Goal: Find specific page/section: Find specific page/section

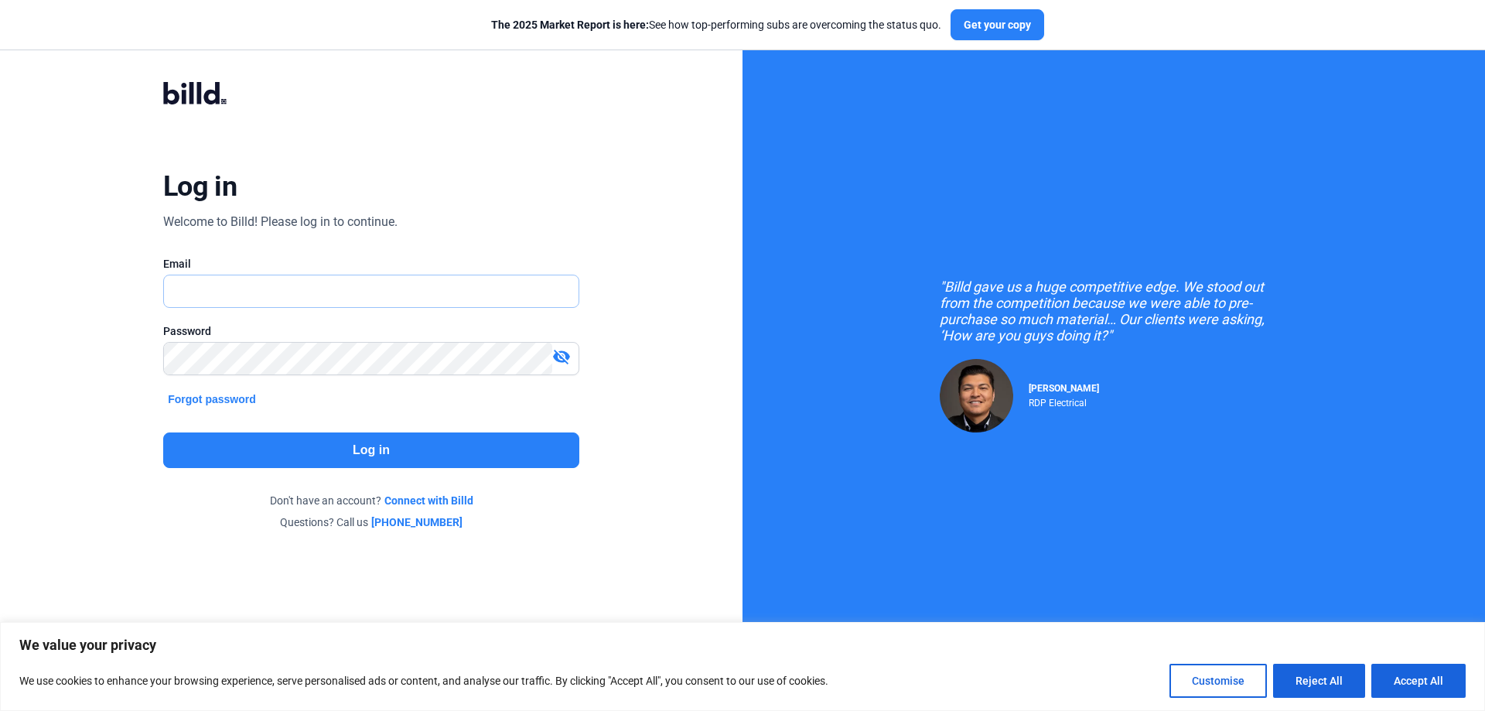
click at [247, 287] on input "text" at bounding box center [363, 291] width 398 height 32
click at [195, 284] on input "text" at bounding box center [363, 291] width 398 height 32
type input "[PERSON_NAME][EMAIL_ADDRESS][DOMAIN_NAME]"
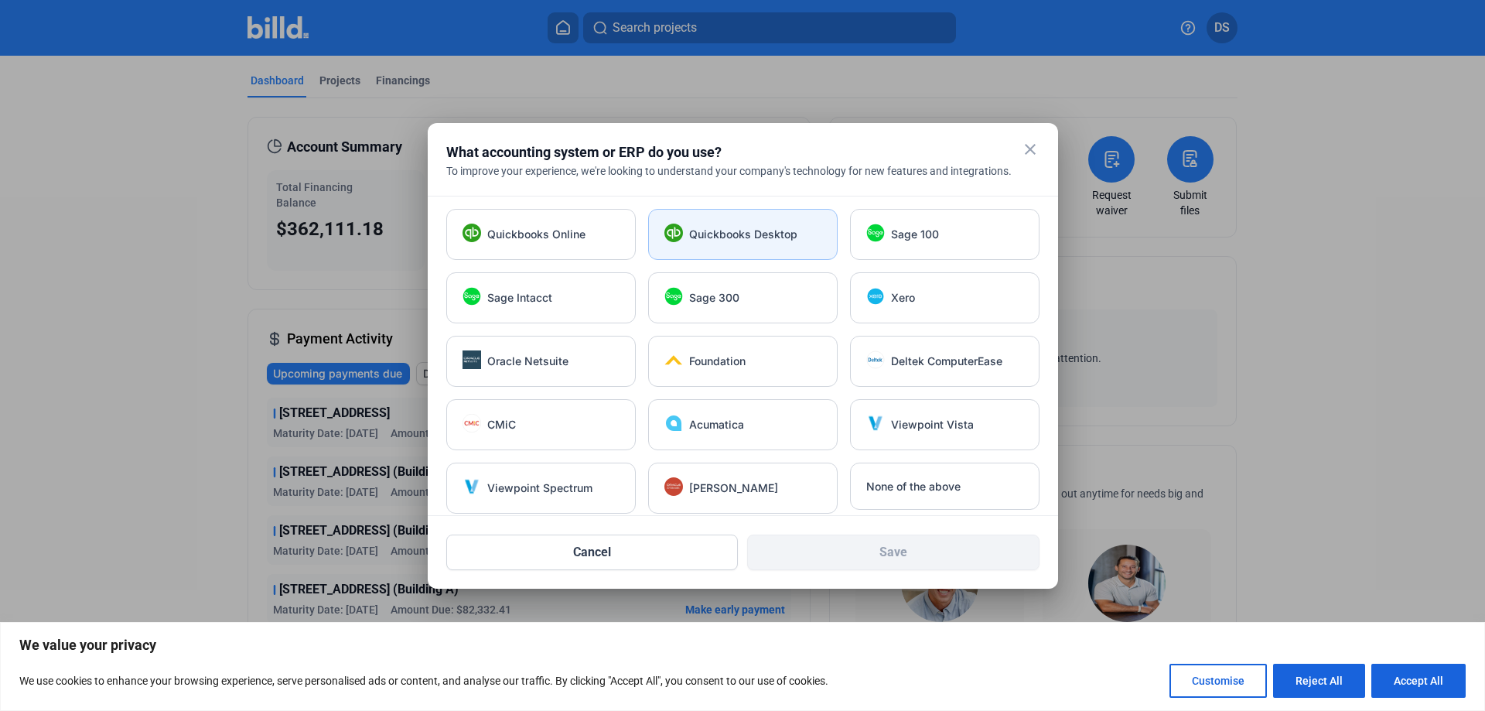
click at [766, 232] on span "Quickbooks Desktop" at bounding box center [743, 234] width 108 height 15
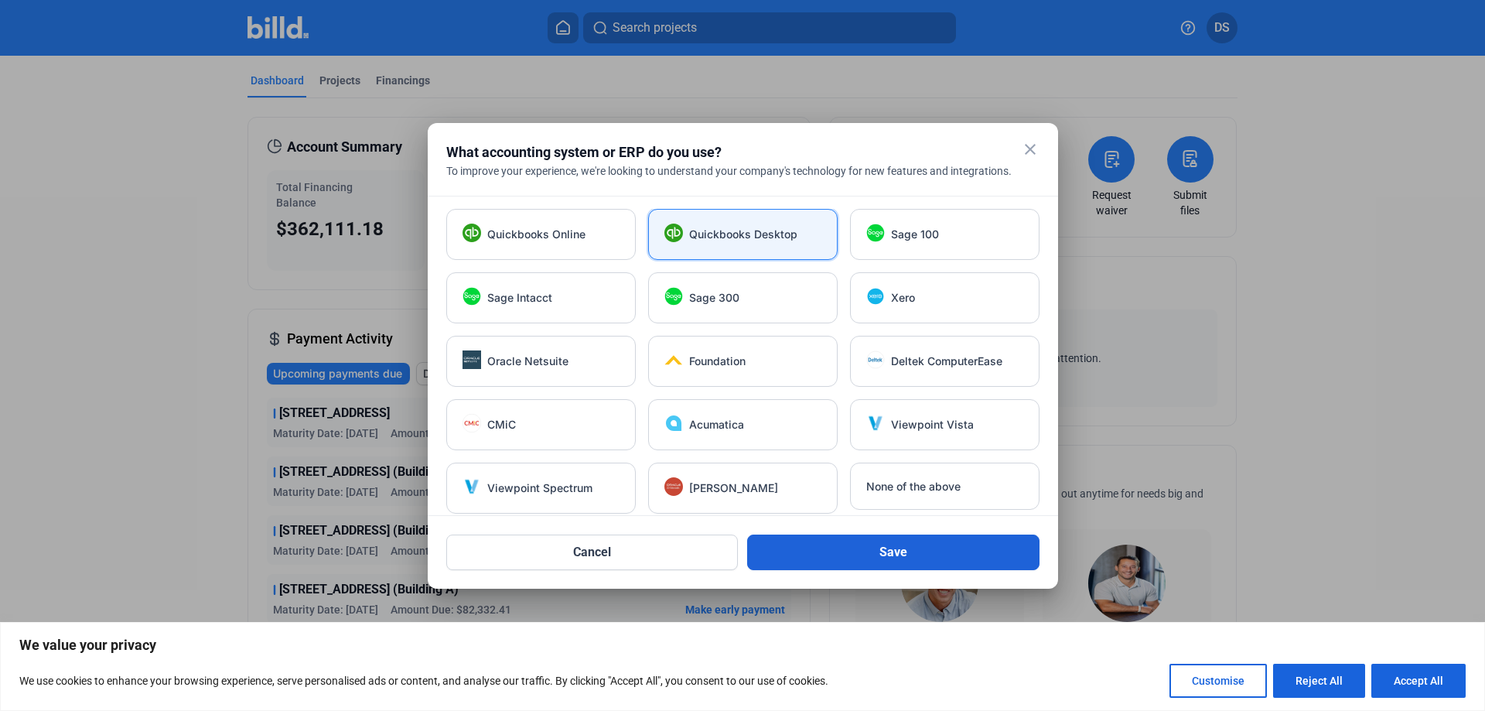
click at [892, 558] on button "Save" at bounding box center [893, 552] width 292 height 36
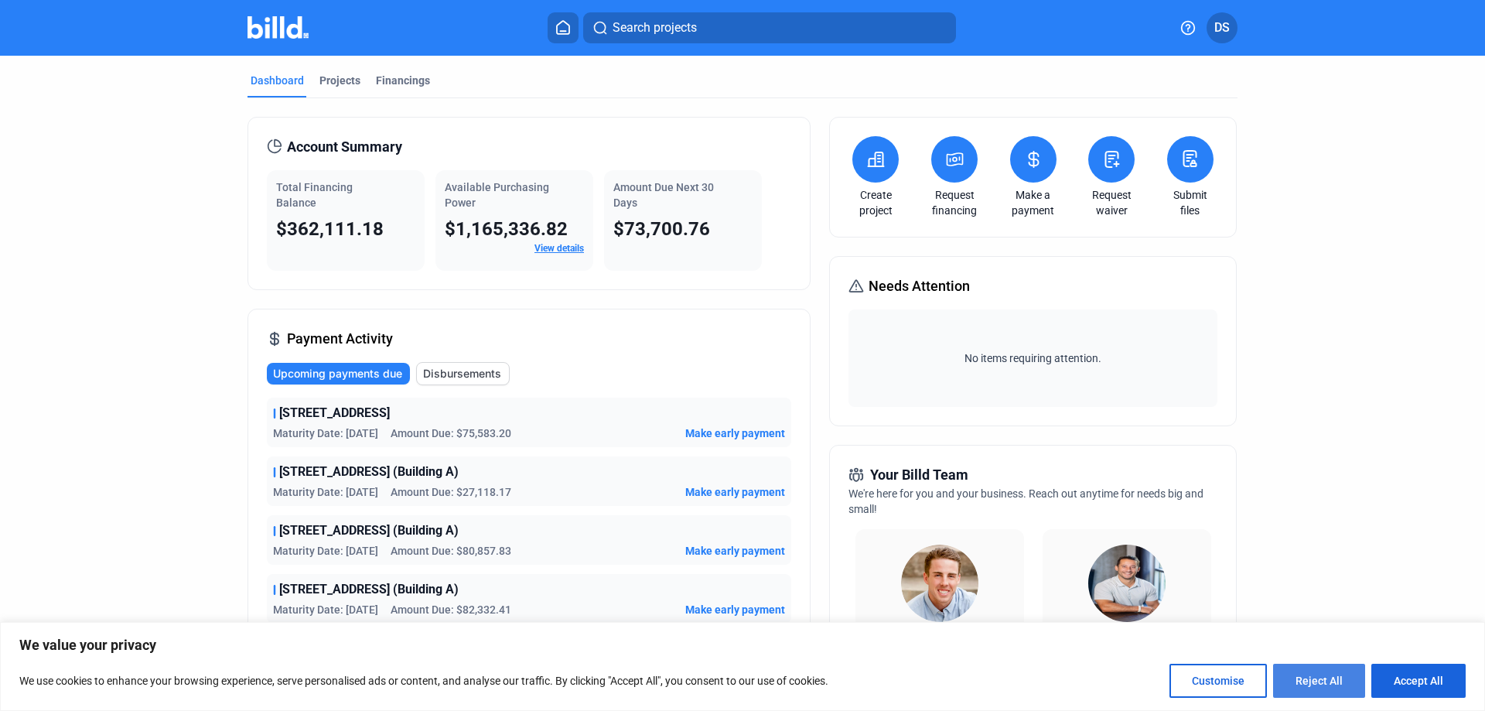
click at [1362, 672] on button "Reject All" at bounding box center [1319, 681] width 92 height 34
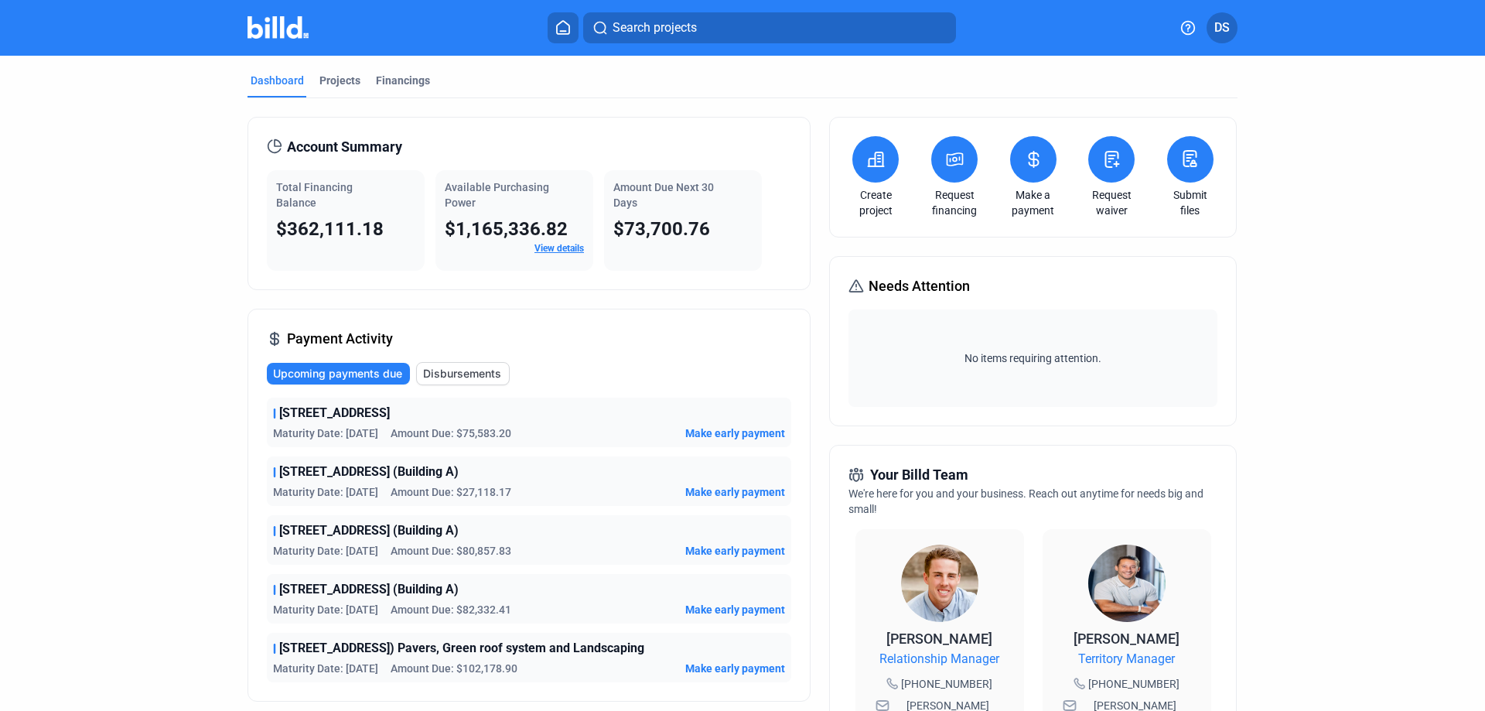
click at [326, 374] on span "Upcoming payments due" at bounding box center [337, 373] width 129 height 15
click at [388, 77] on div "Financings" at bounding box center [403, 80] width 54 height 15
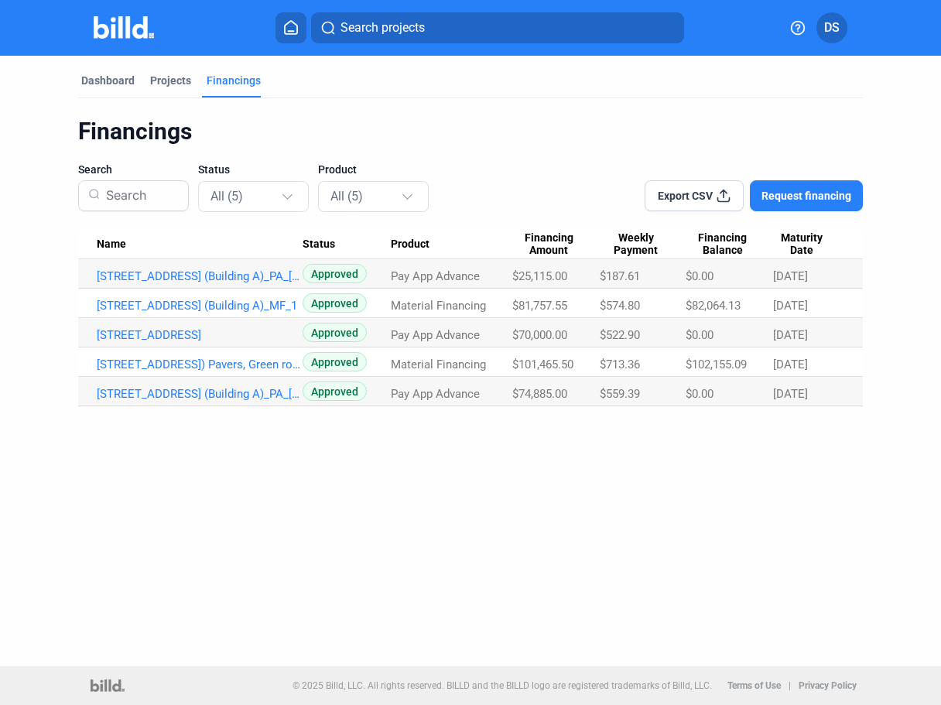
drag, startPoint x: 600, startPoint y: 278, endPoint x: 719, endPoint y: 287, distance: 119.4
click at [719, 287] on tr "[STREET_ADDRESS] (Building A)_PA_[DATE]_2 Approved Pay App Advance $25,115.00 $…" at bounding box center [470, 273] width 784 height 29
click at [598, 593] on div "Dashboard Projects Financings Financings Search Status All (5) Product All (5) …" at bounding box center [470, 361] width 941 height 610
